Goal: Task Accomplishment & Management: Use online tool/utility

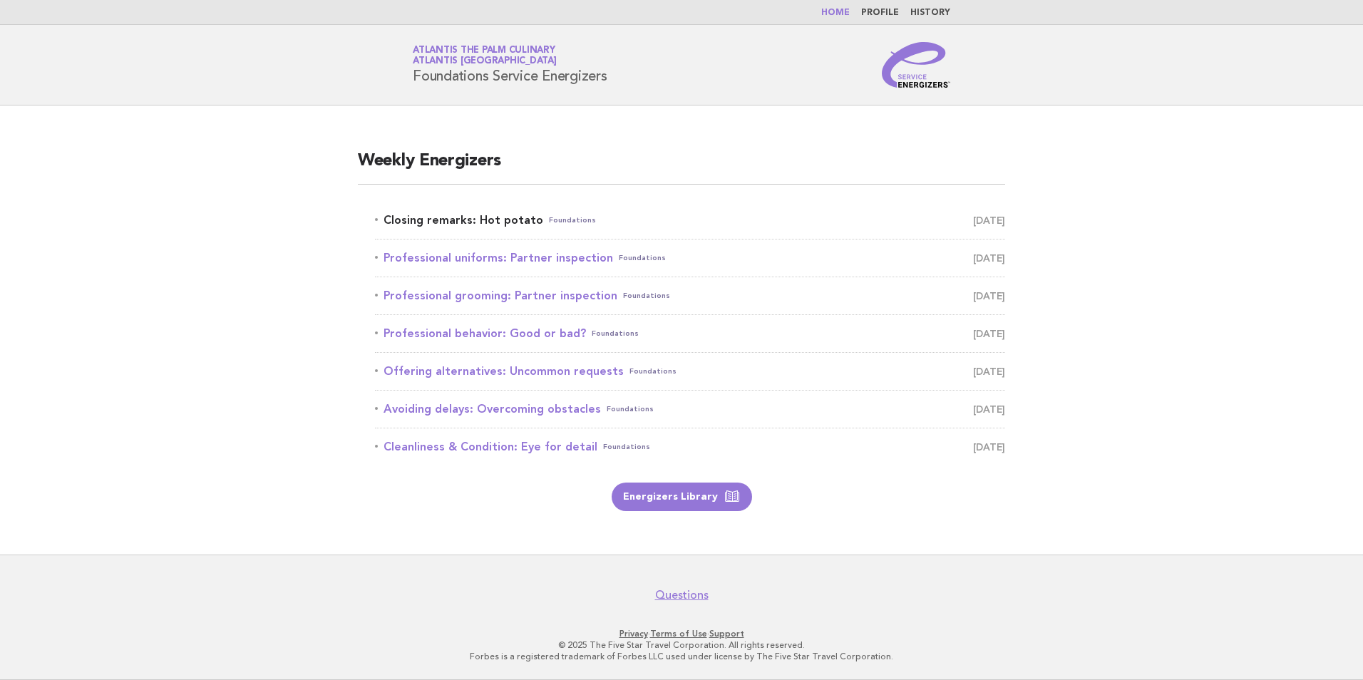
click at [493, 213] on link "Closing remarks: Hot potato Foundations September 30" at bounding box center [690, 220] width 630 height 20
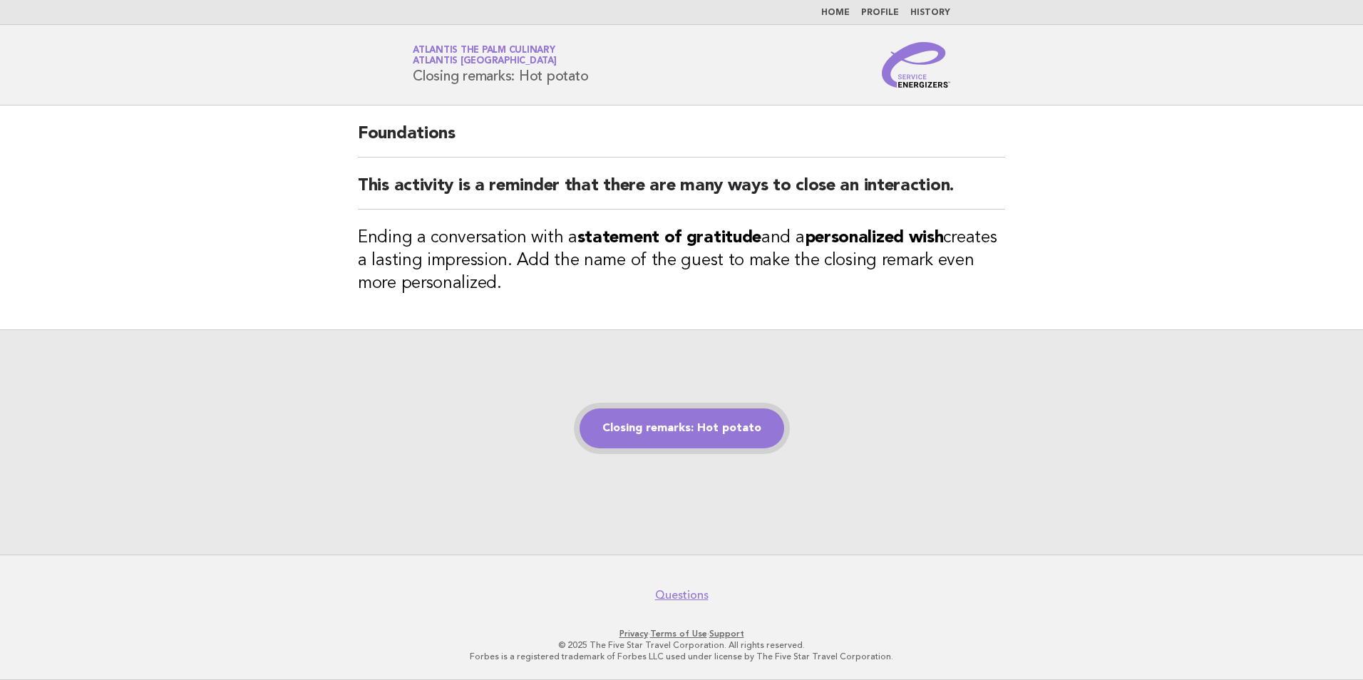
click at [690, 423] on link "Closing remarks: Hot potato" at bounding box center [682, 428] width 205 height 40
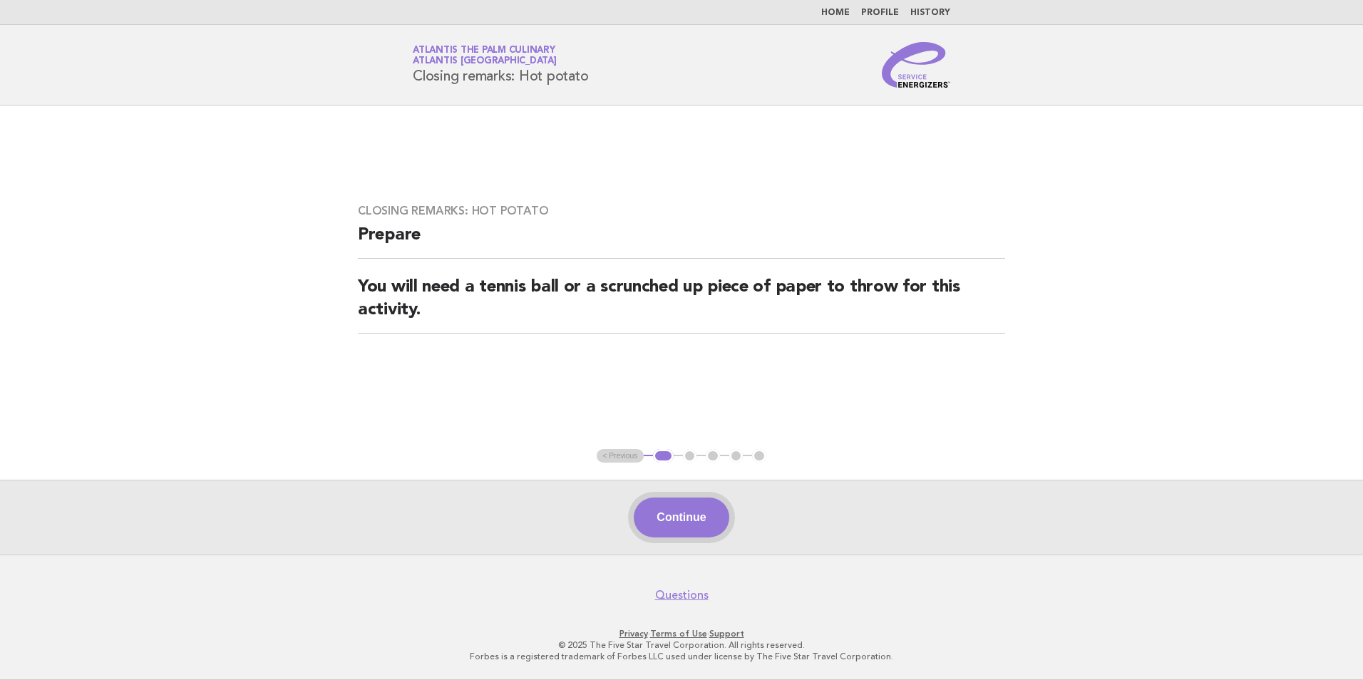
click at [691, 528] on button "Continue" at bounding box center [681, 518] width 95 height 40
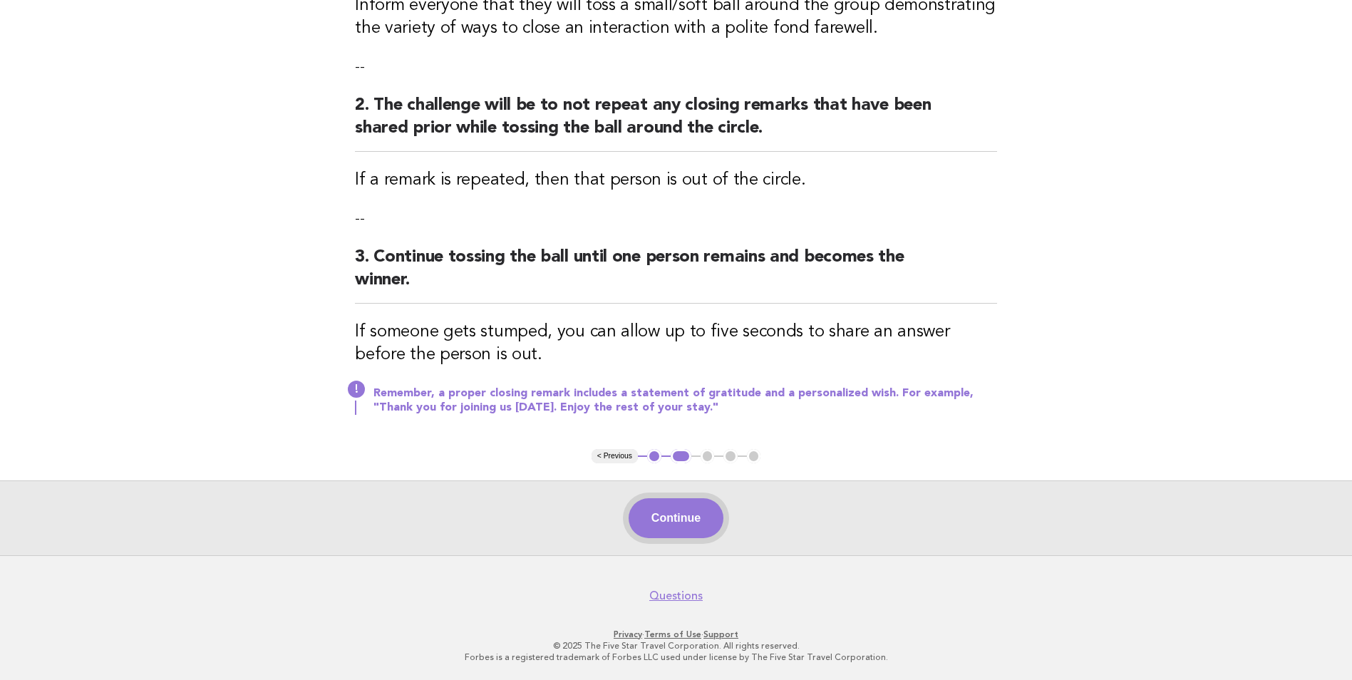
click at [677, 529] on button "Continue" at bounding box center [676, 518] width 95 height 40
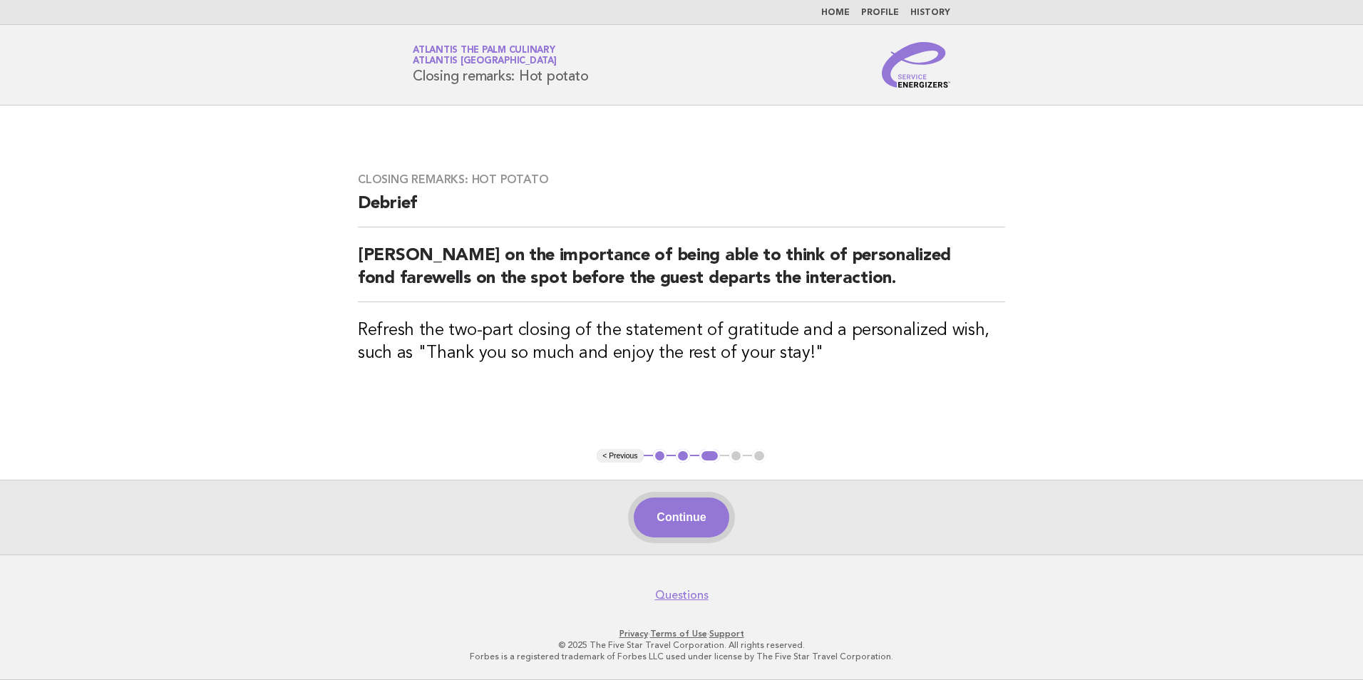
click at [695, 508] on button "Continue" at bounding box center [681, 518] width 95 height 40
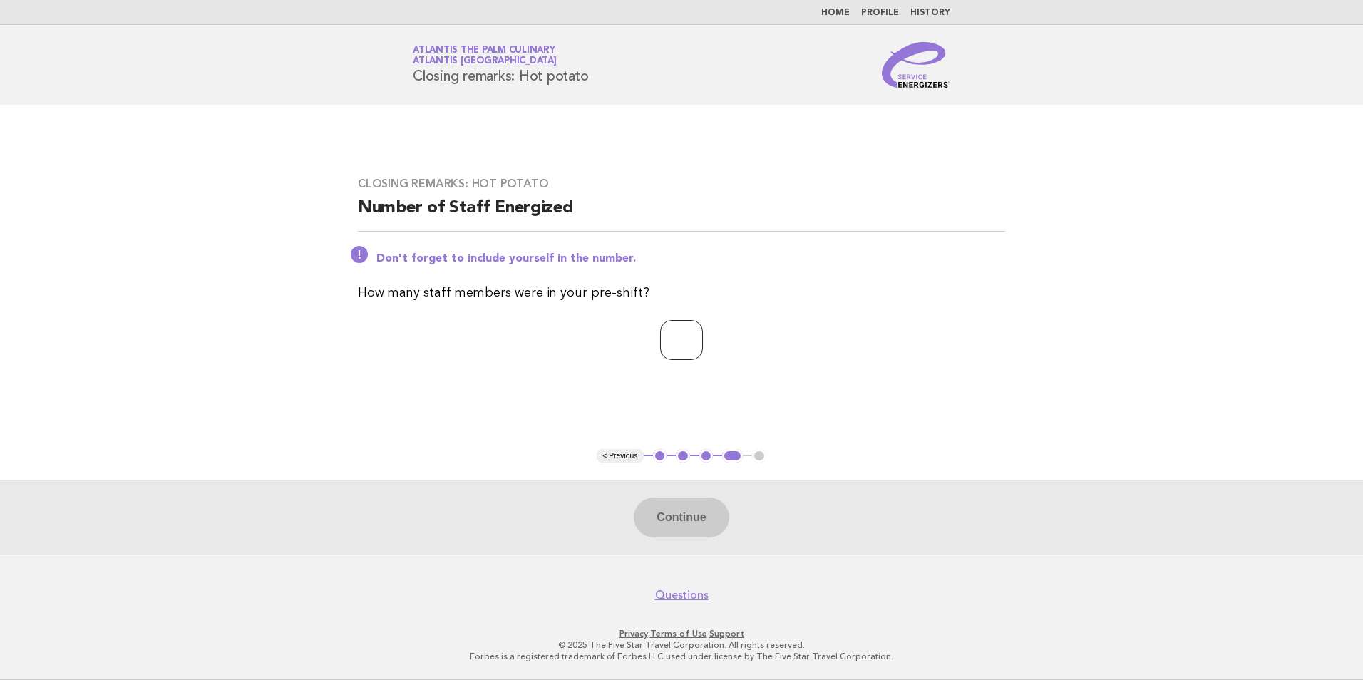
click at [703, 344] on input "*" at bounding box center [681, 340] width 43 height 40
type input "*"
click at [712, 508] on button "Continue" at bounding box center [681, 518] width 95 height 40
